Goal: Task Accomplishment & Management: Use online tool/utility

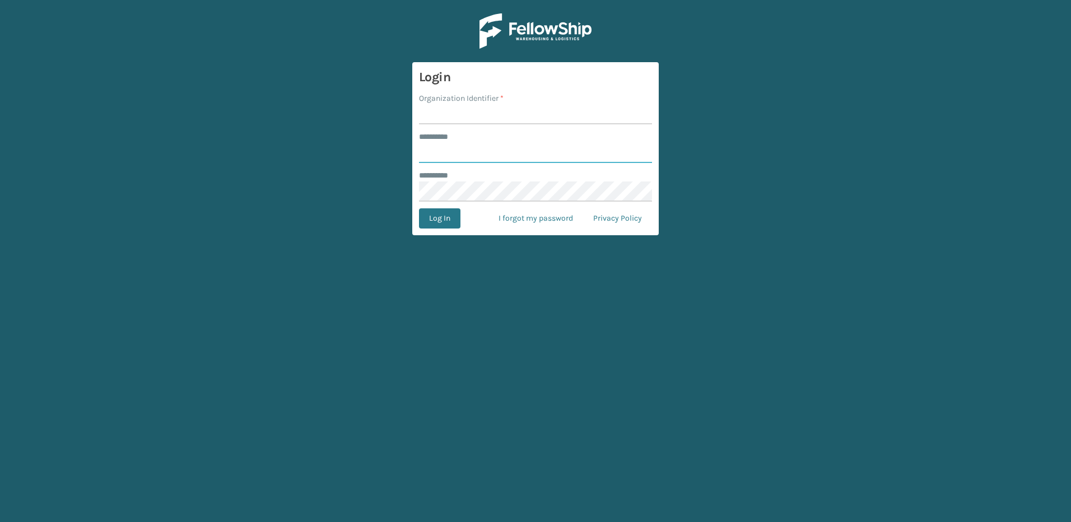
type input "********"
click at [447, 116] on input "Organization Identifier *" at bounding box center [535, 114] width 233 height 20
type input "Fellowship - East"
click at [453, 218] on button "Log In" at bounding box center [439, 218] width 41 height 20
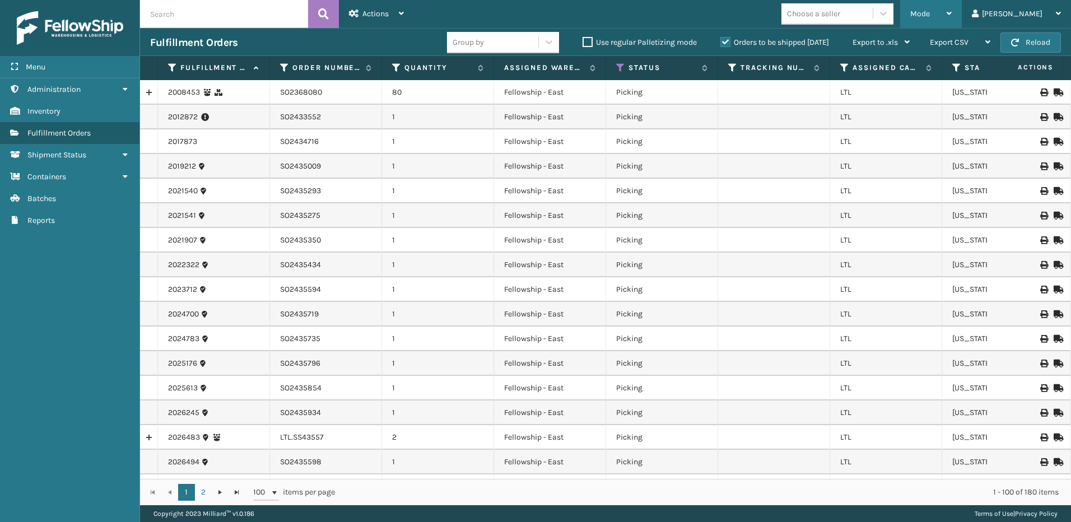
click at [930, 13] on span "Mode" at bounding box center [920, 14] width 20 height 10
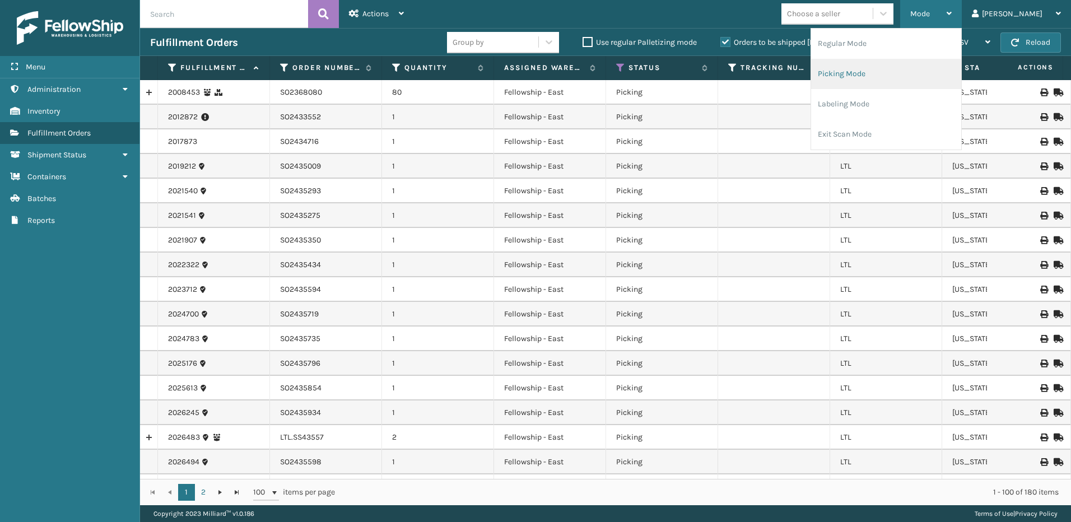
click at [878, 81] on li "Picking Mode" at bounding box center [886, 74] width 150 height 30
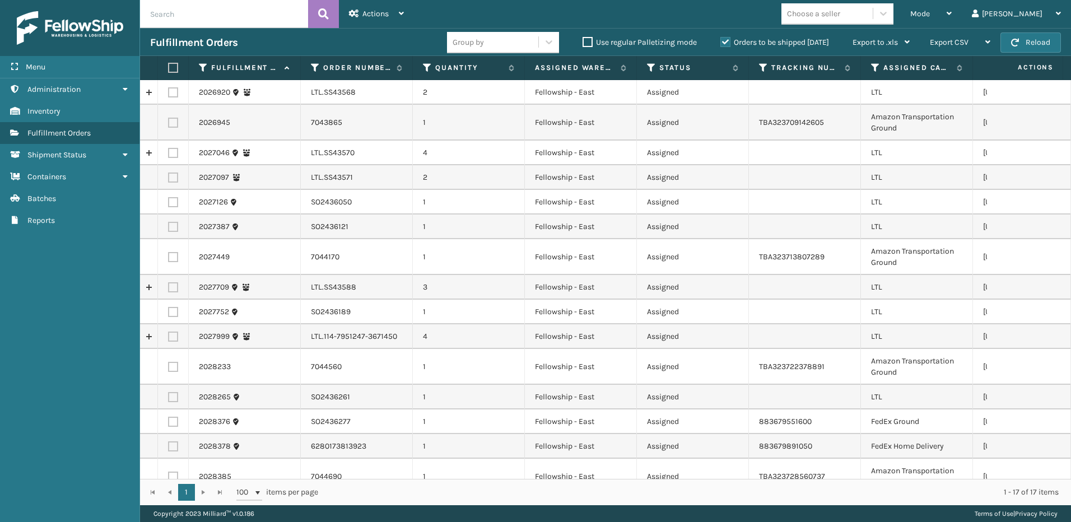
click at [174, 96] on label at bounding box center [173, 92] width 10 height 10
click at [169, 95] on input "checkbox" at bounding box center [168, 90] width 1 height 7
checkbox input "true"
click at [170, 152] on label at bounding box center [173, 153] width 10 height 10
click at [169, 152] on input "checkbox" at bounding box center [168, 151] width 1 height 7
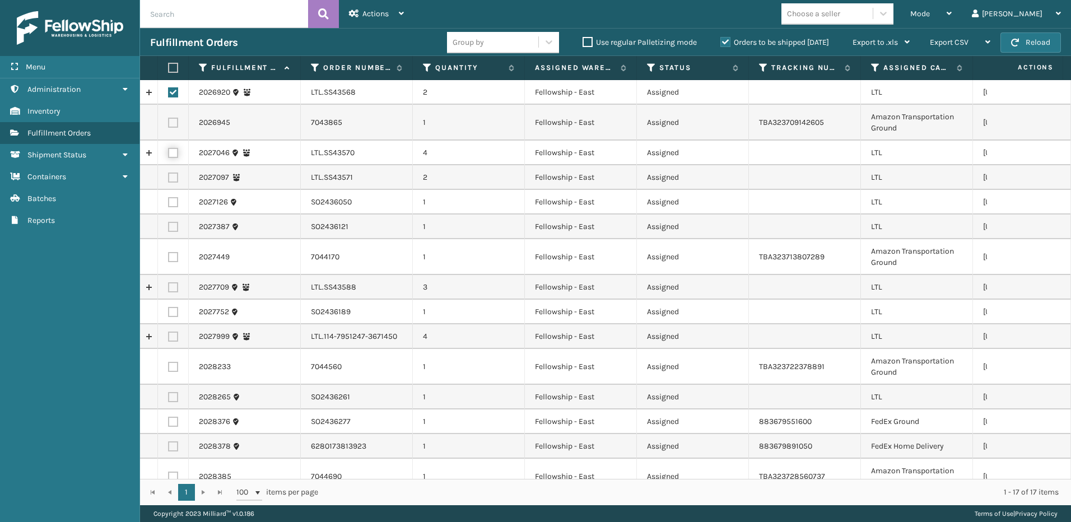
checkbox input "true"
click at [178, 176] on label at bounding box center [173, 177] width 10 height 10
click at [169, 176] on input "checkbox" at bounding box center [168, 175] width 1 height 7
checkbox input "true"
click at [171, 286] on label at bounding box center [173, 287] width 10 height 10
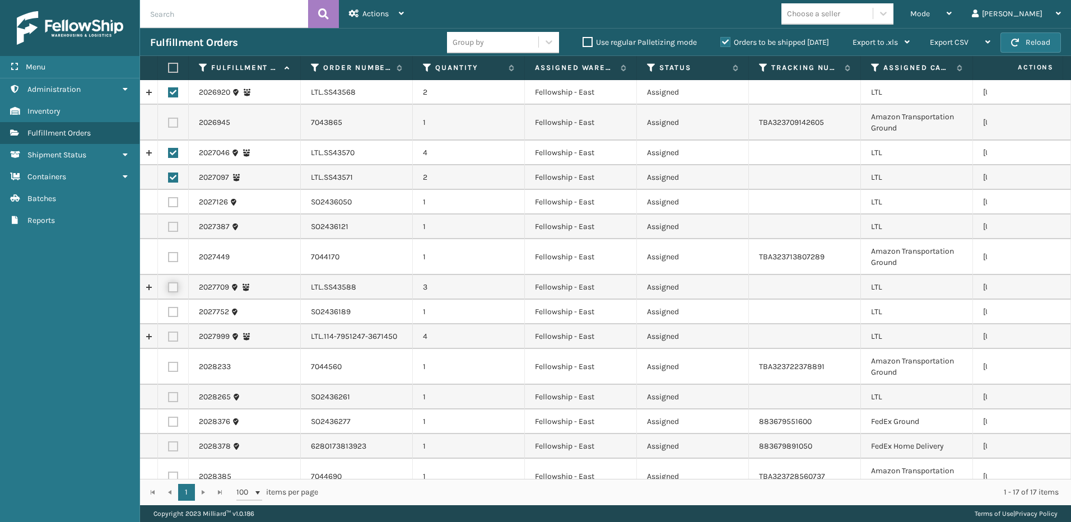
click at [169, 286] on input "checkbox" at bounding box center [168, 285] width 1 height 7
checkbox input "true"
click at [171, 337] on label at bounding box center [173, 337] width 10 height 10
click at [169, 337] on input "checkbox" at bounding box center [168, 335] width 1 height 7
checkbox input "true"
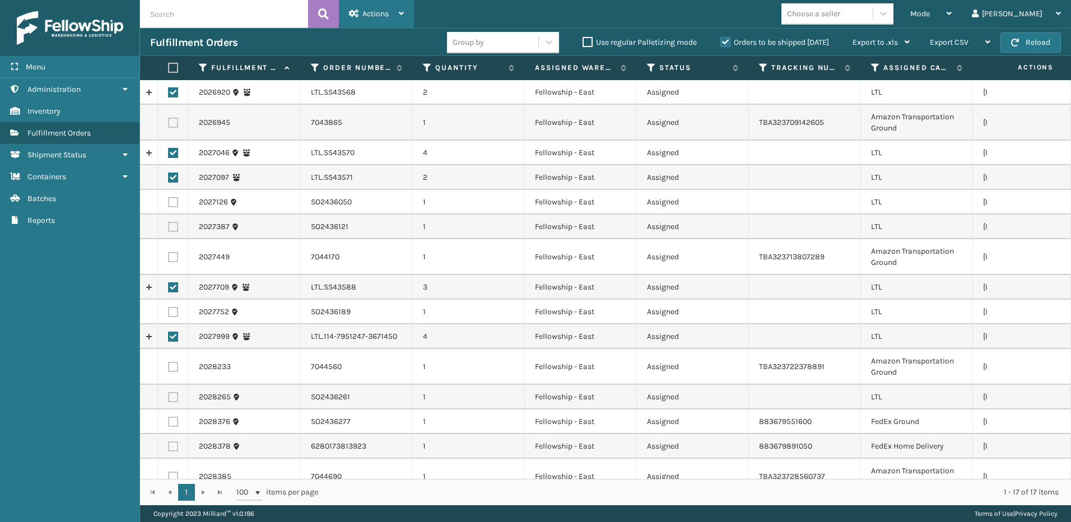
click at [380, 18] on span "Actions" at bounding box center [375, 14] width 26 height 10
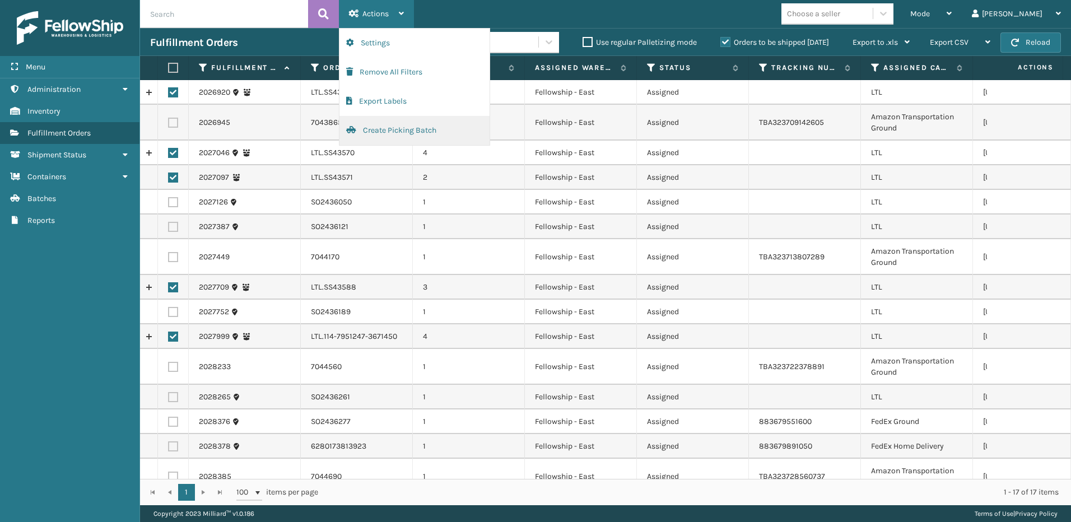
click at [375, 128] on button "Create Picking Batch" at bounding box center [414, 130] width 150 height 29
